Goal: Go to known website: Access a specific website the user already knows

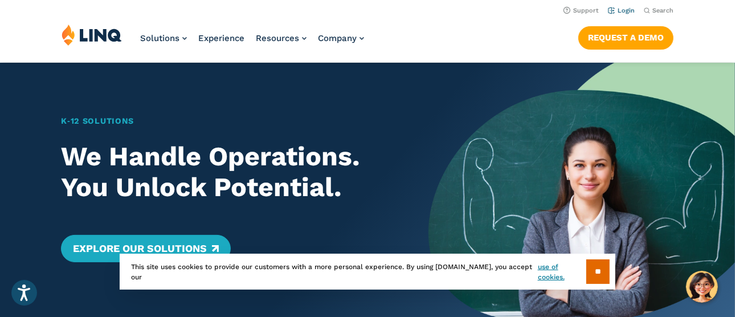
click at [628, 10] on link "Login" at bounding box center [621, 10] width 27 height 7
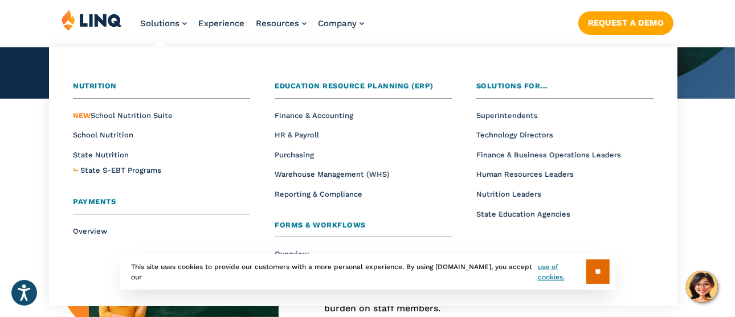
scroll to position [228, 0]
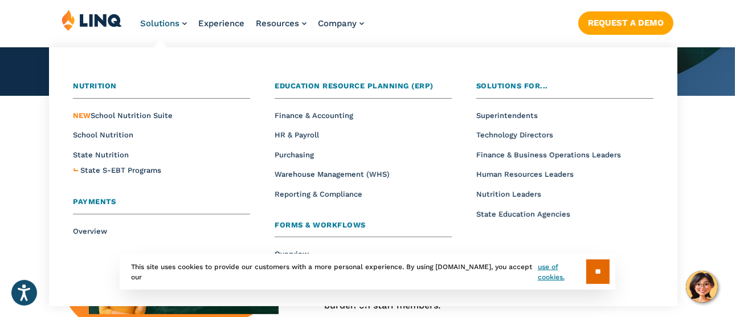
click at [99, 199] on span "Payments" at bounding box center [94, 201] width 43 height 9
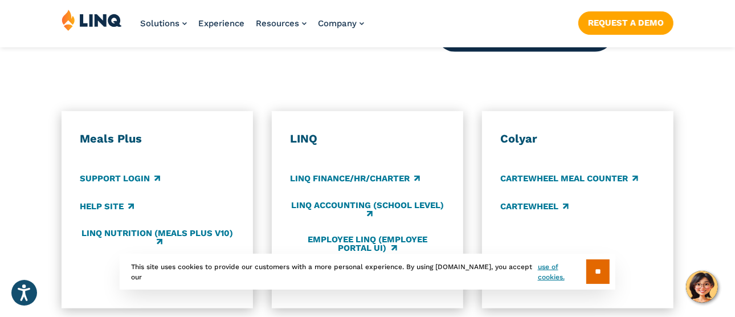
scroll to position [627, 0]
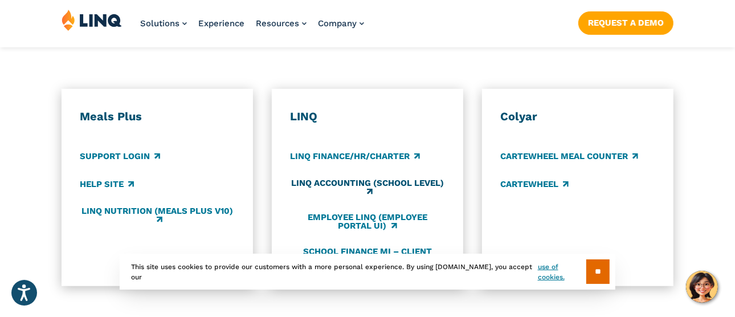
click at [321, 178] on link "LINQ Accounting (school level)" at bounding box center [367, 187] width 155 height 19
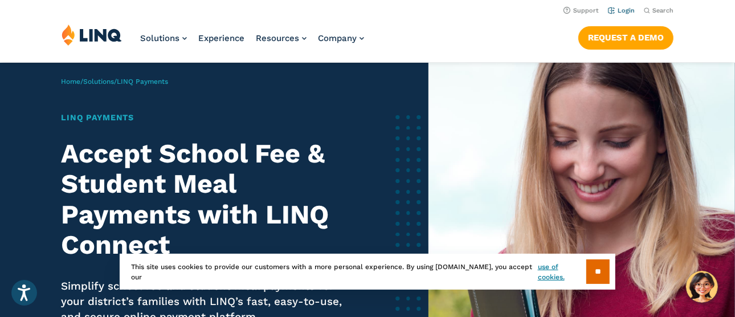
click at [626, 10] on link "Login" at bounding box center [621, 10] width 27 height 7
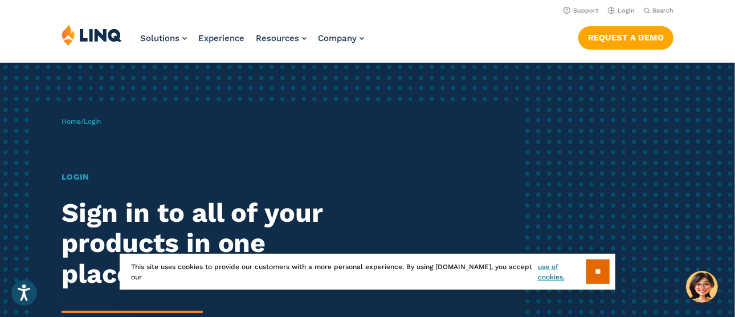
click at [96, 124] on span "Login" at bounding box center [92, 121] width 17 height 8
click at [97, 123] on span "Login" at bounding box center [92, 121] width 17 height 8
drag, startPoint x: 97, startPoint y: 123, endPoint x: 74, endPoint y: 178, distance: 59.8
click at [74, 178] on h1 "Login" at bounding box center [203, 177] width 283 height 12
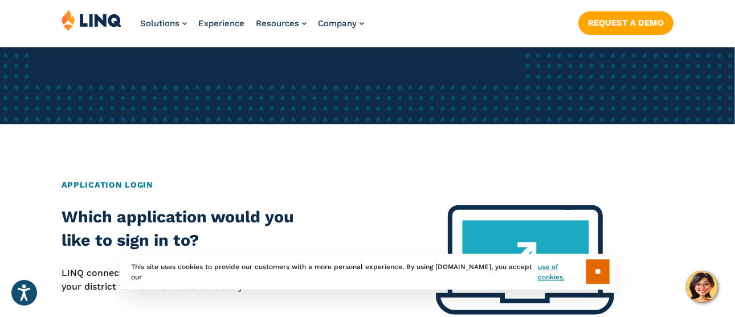
scroll to position [399, 0]
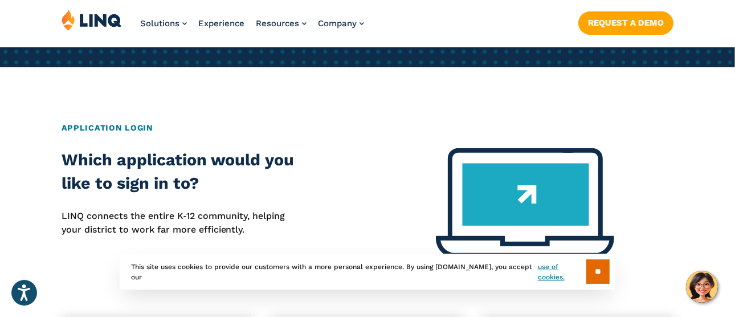
click at [526, 179] on img at bounding box center [525, 202] width 178 height 109
click at [527, 178] on img at bounding box center [525, 202] width 178 height 109
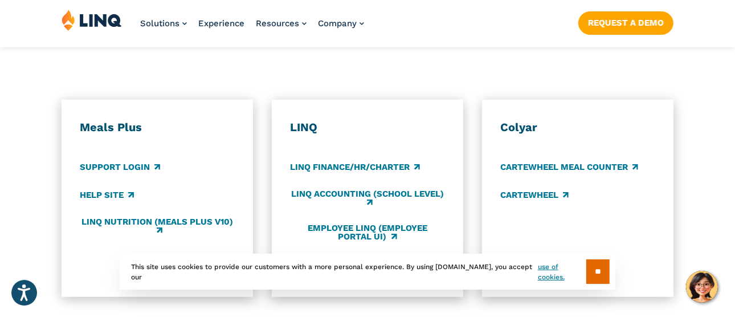
scroll to position [627, 0]
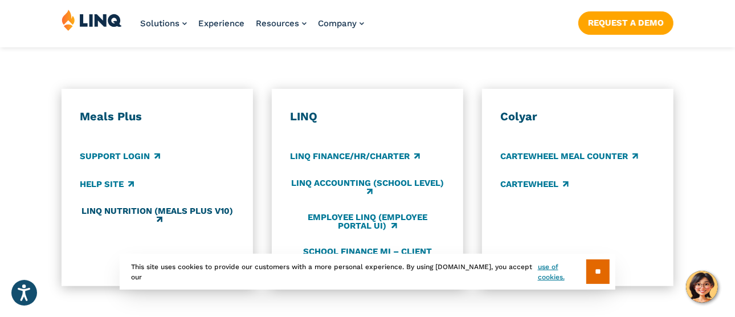
click at [164, 206] on link "LINQ Nutrition (Meals Plus v10)" at bounding box center [157, 215] width 155 height 19
